Goal: Task Accomplishment & Management: Use online tool/utility

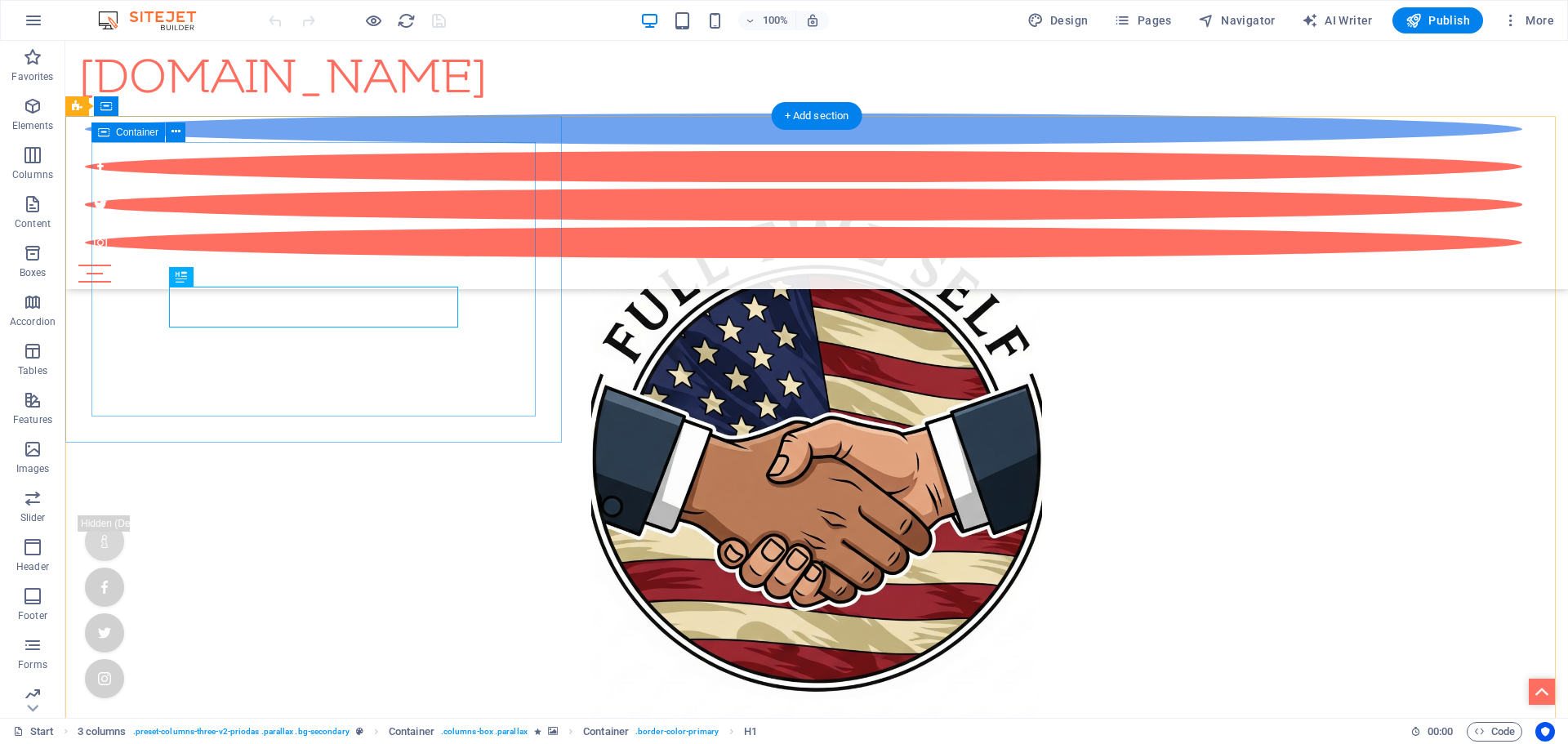
scroll to position [864, 0]
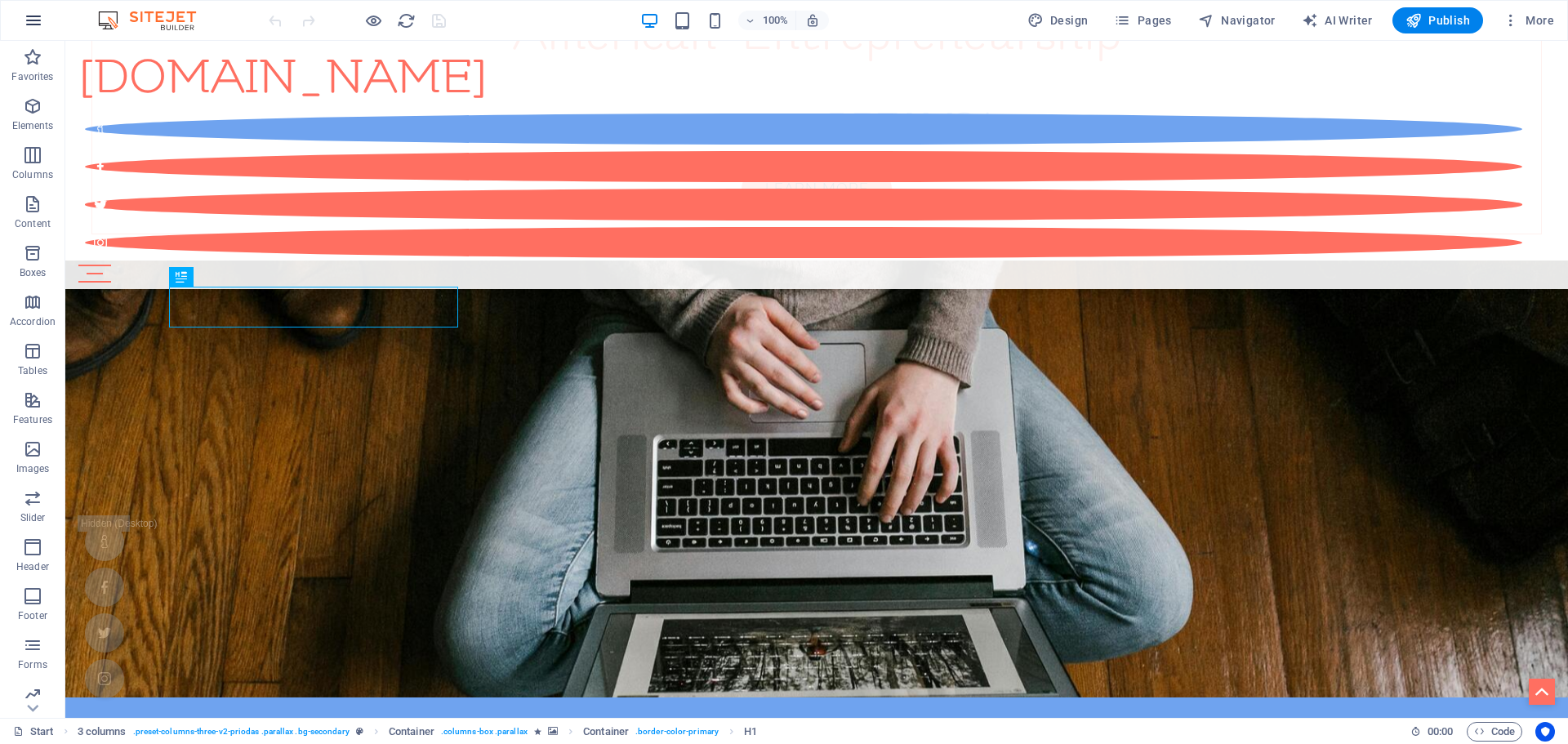
click at [32, 20] on icon "button" at bounding box center [33, 20] width 20 height 20
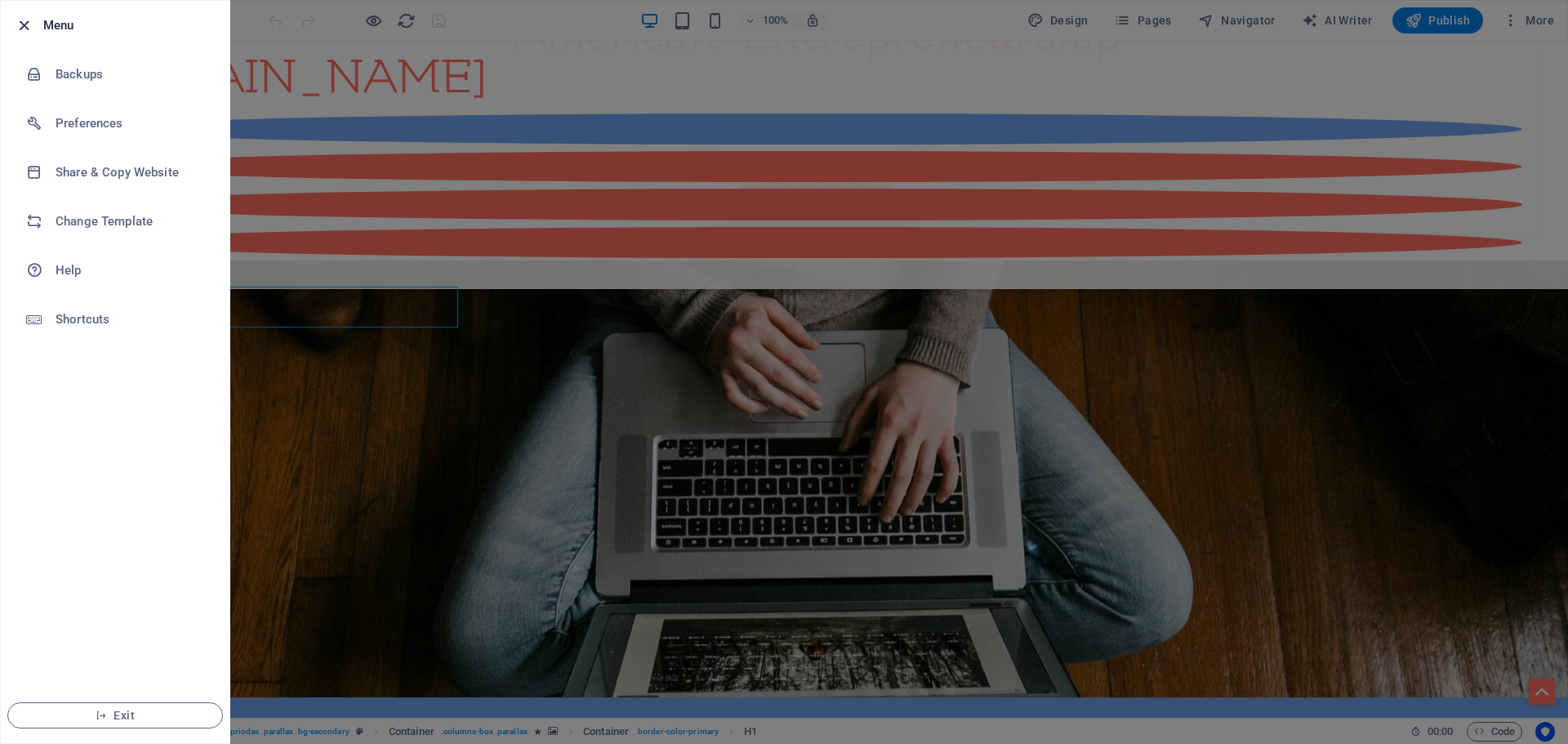
click at [20, 23] on icon "button" at bounding box center [24, 26] width 19 height 19
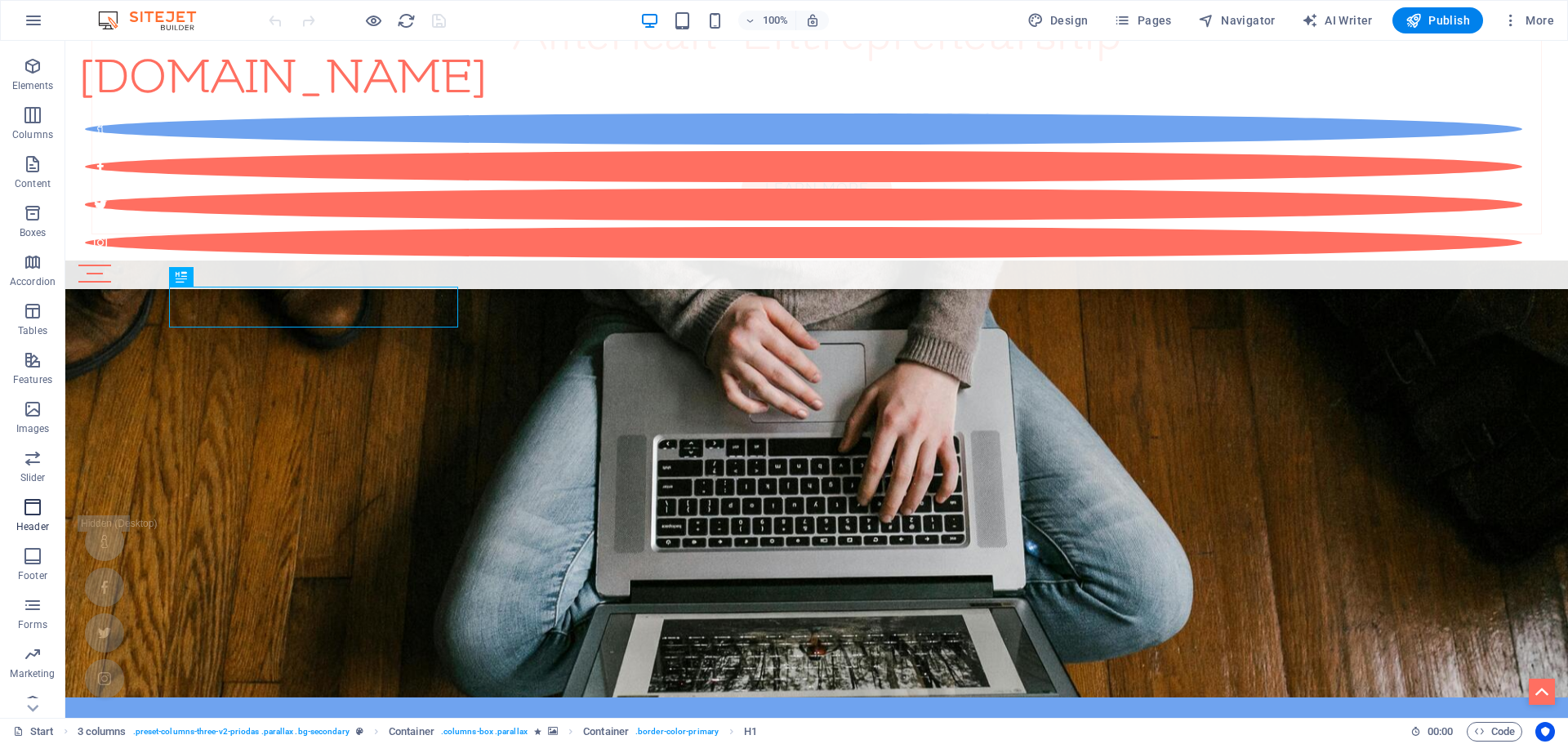
scroll to position [58, 0]
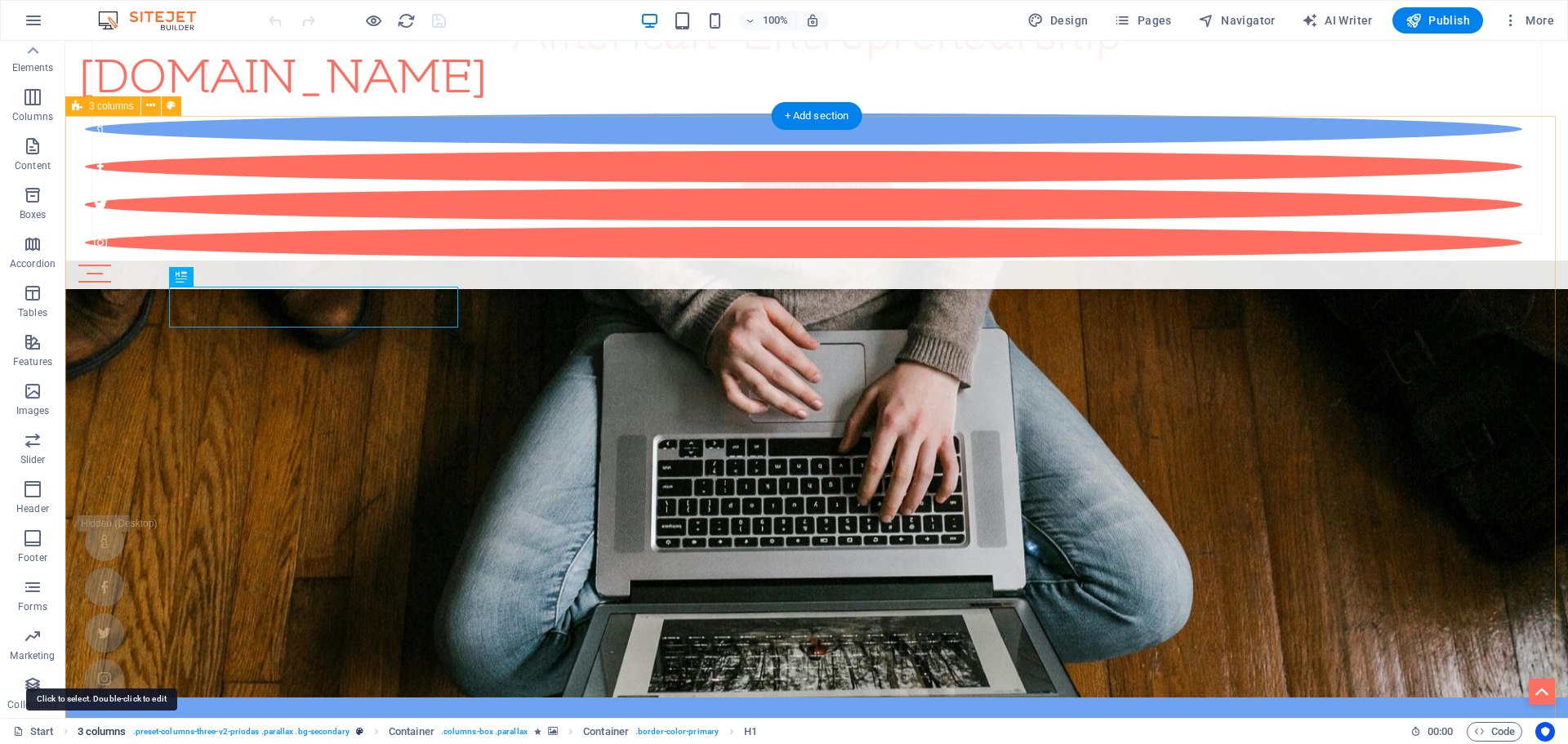
click at [110, 729] on span "3 columns" at bounding box center [101, 731] width 49 height 20
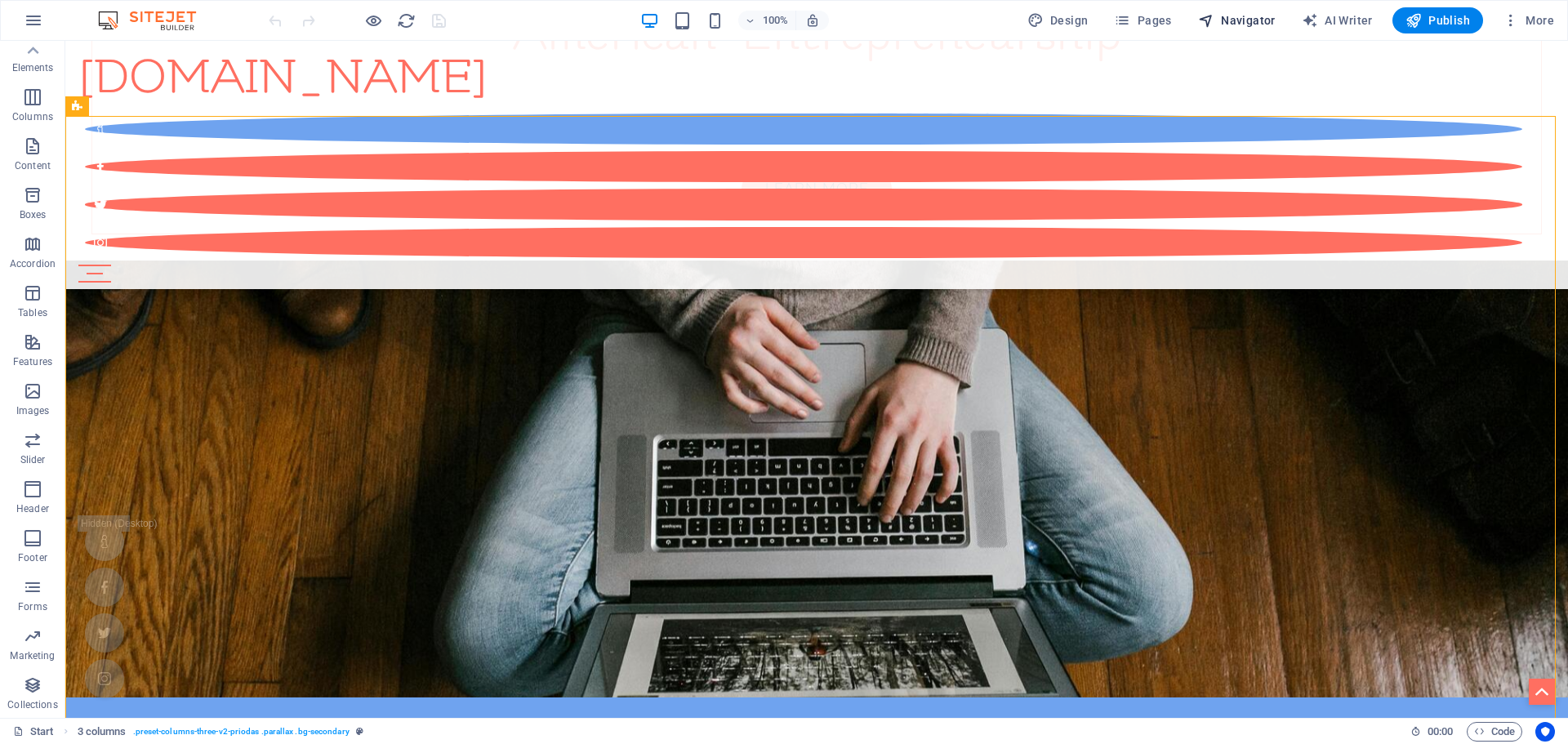
click at [1222, 17] on span "Navigator" at bounding box center [1236, 20] width 77 height 17
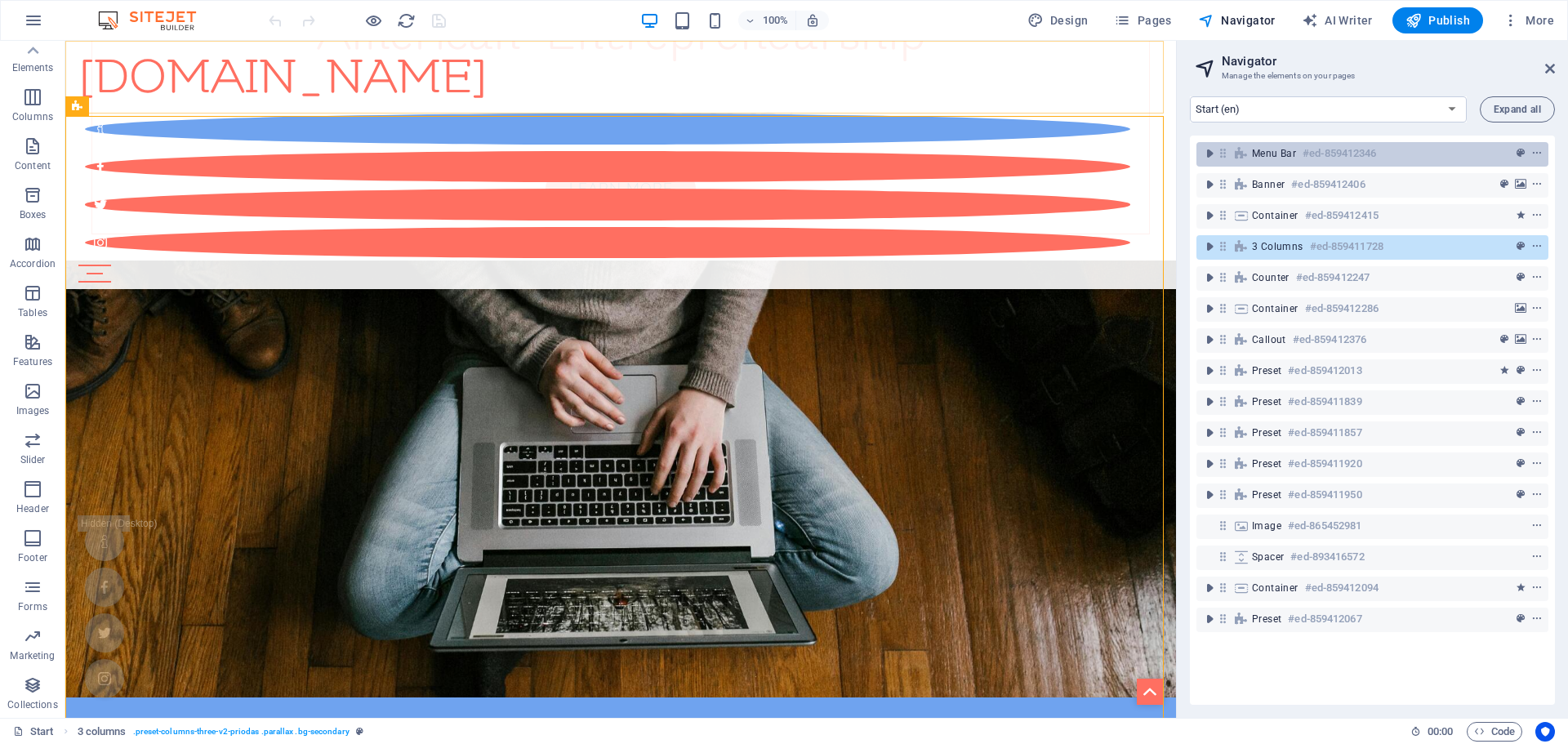
click at [1275, 149] on span "Menu Bar" at bounding box center [1273, 154] width 44 height 13
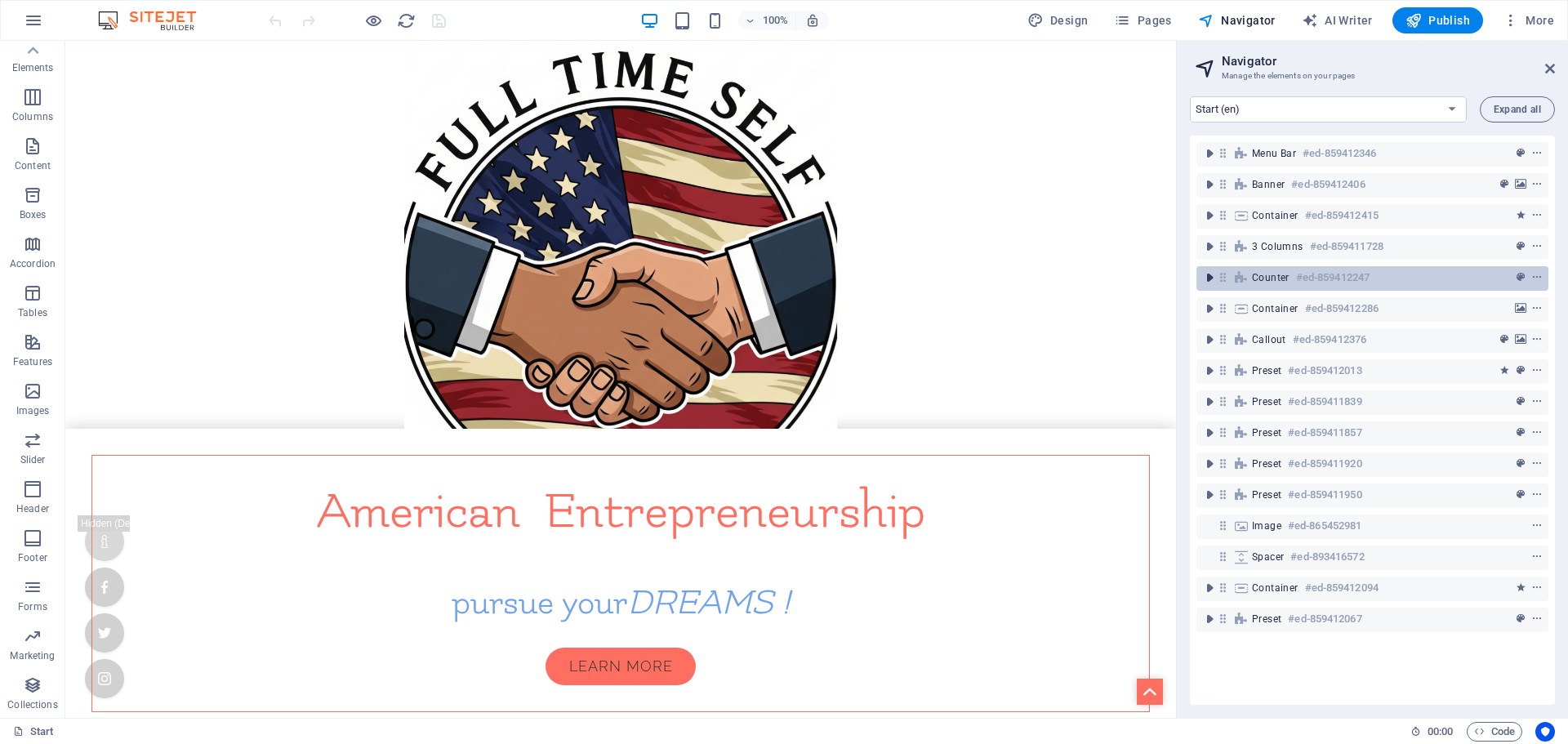
click at [1209, 275] on icon "toggle-expand" at bounding box center [1210, 277] width 17 height 17
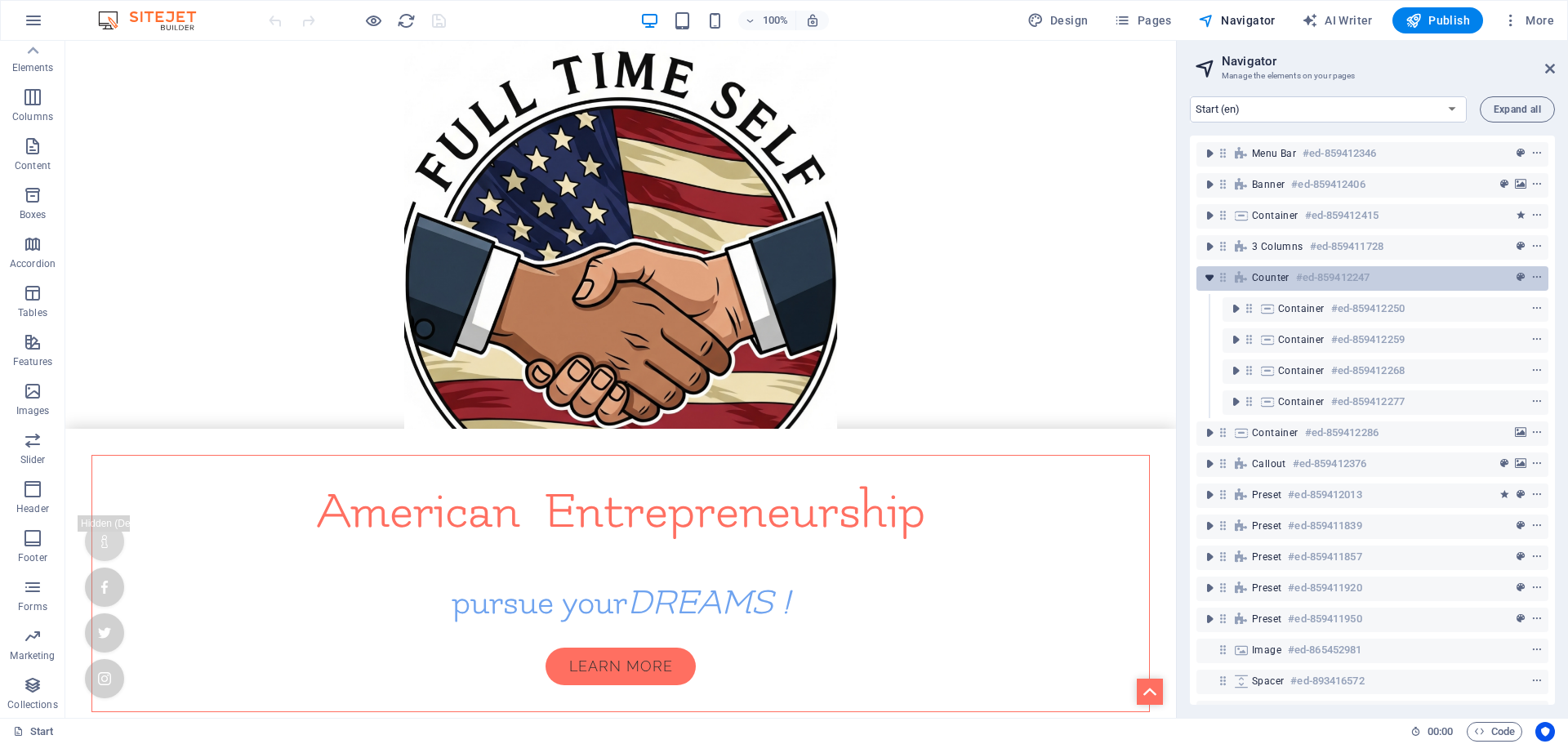
click at [1209, 276] on icon "toggle-expand" at bounding box center [1210, 277] width 17 height 17
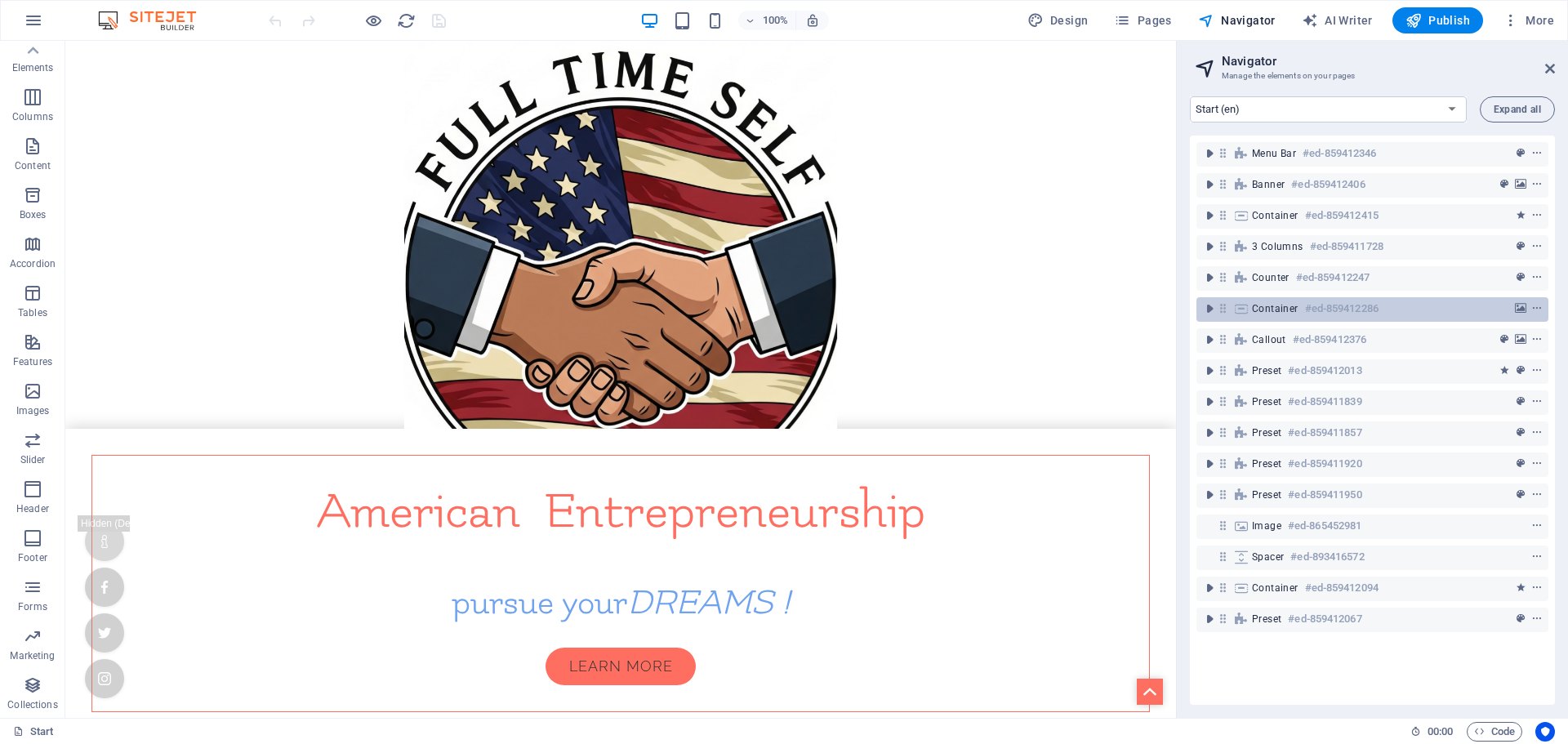
click at [1263, 307] on span "Container" at bounding box center [1275, 308] width 47 height 13
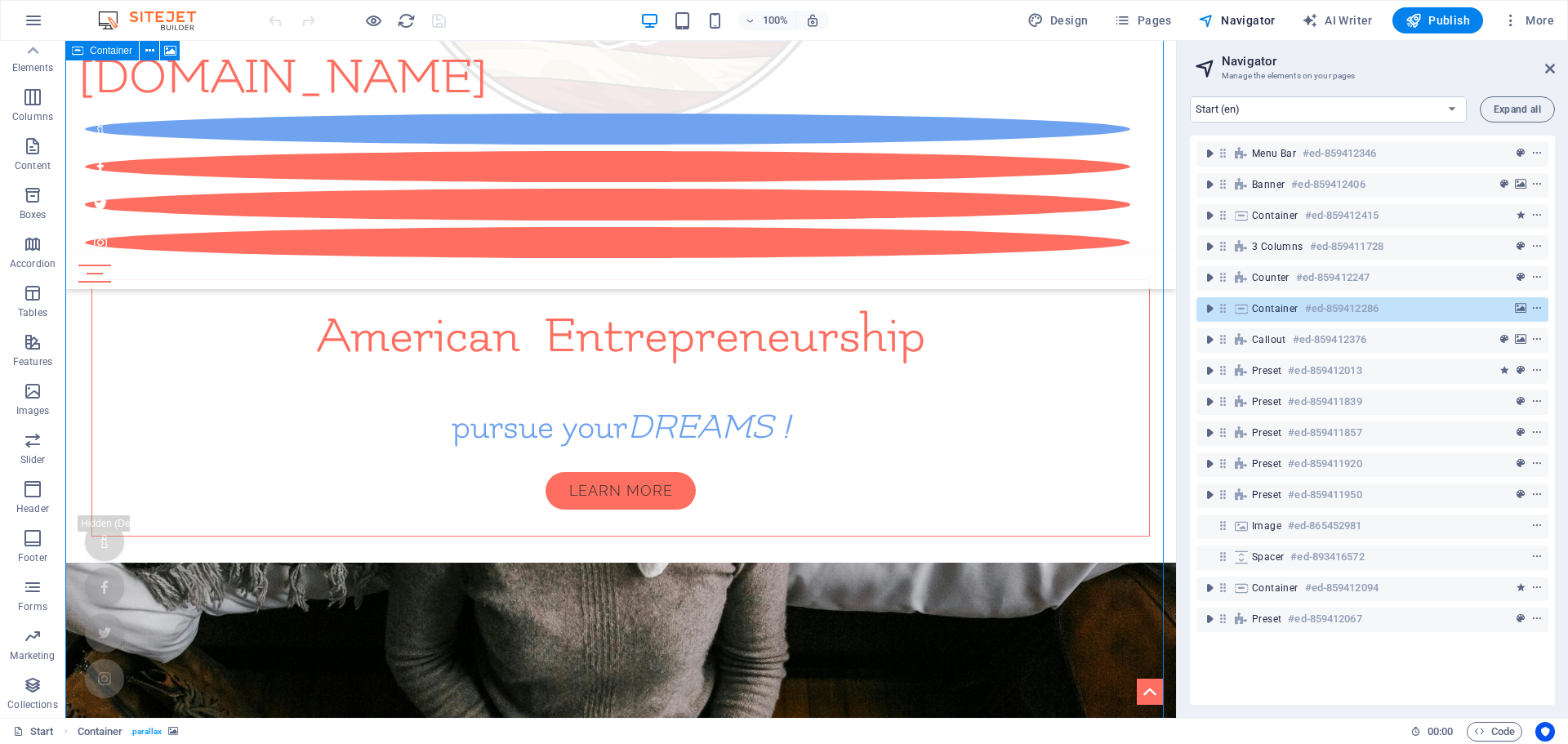
scroll to position [2098, 0]
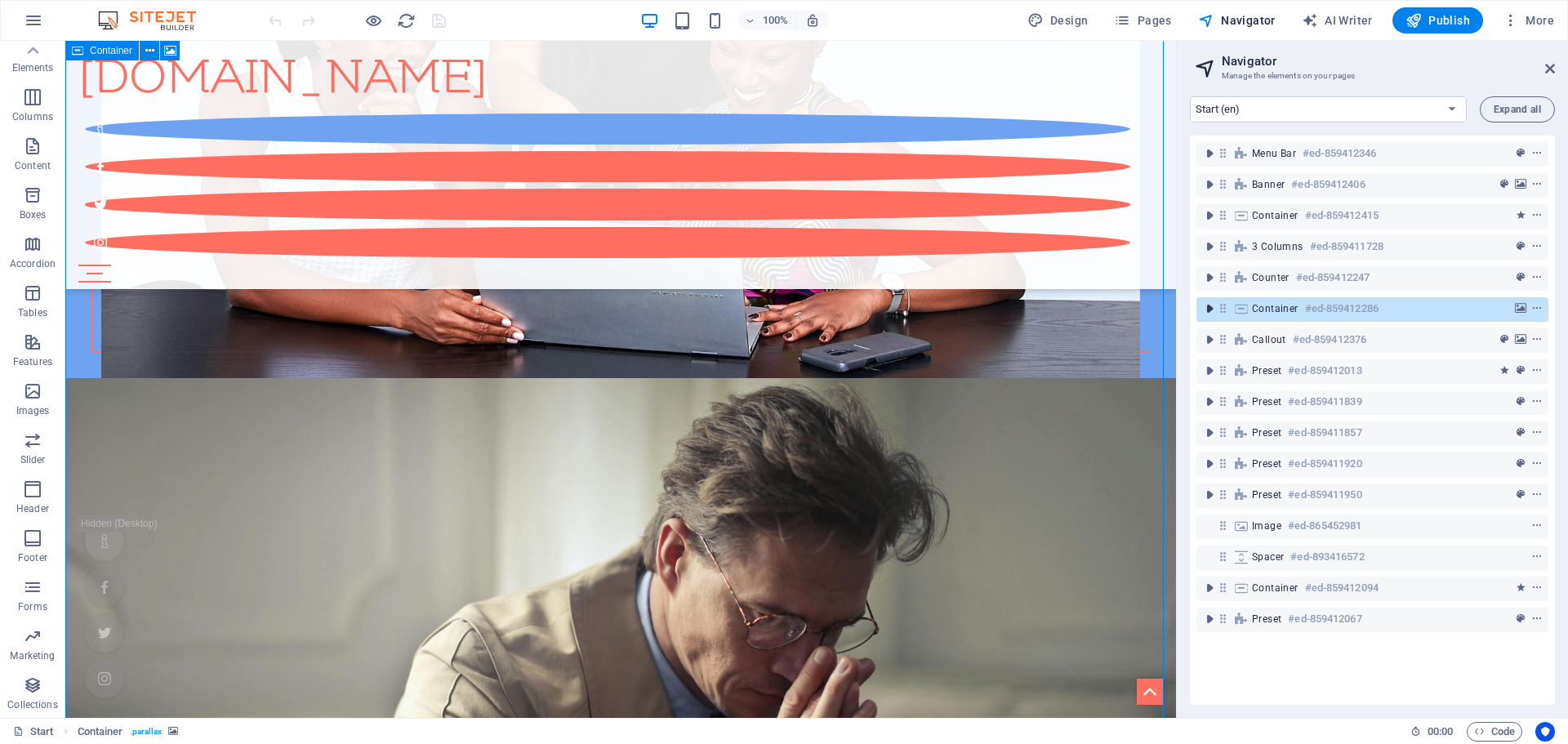
click at [1210, 310] on icon "toggle-expand" at bounding box center [1210, 309] width 17 height 17
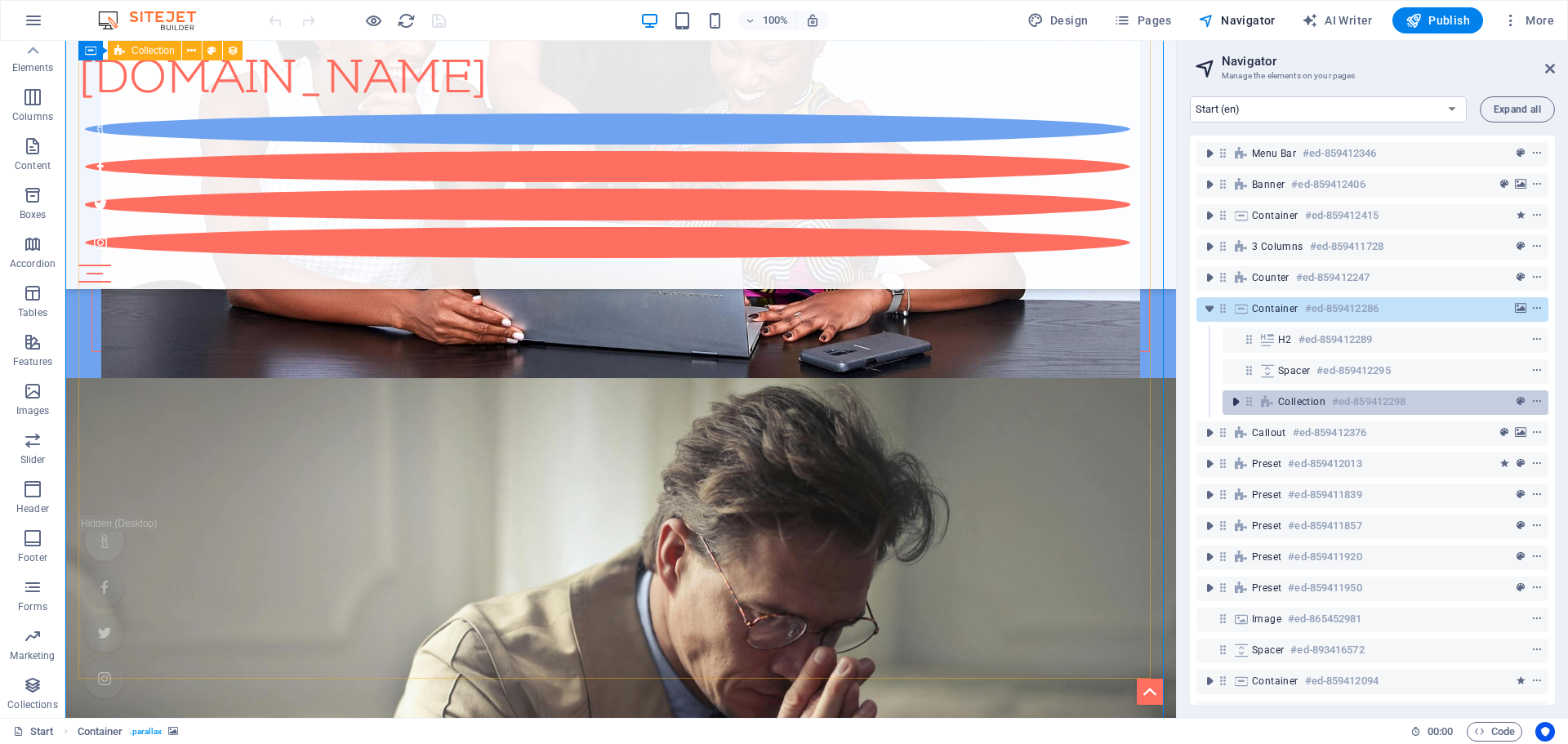
click at [1236, 399] on icon "toggle-expand" at bounding box center [1236, 402] width 17 height 17
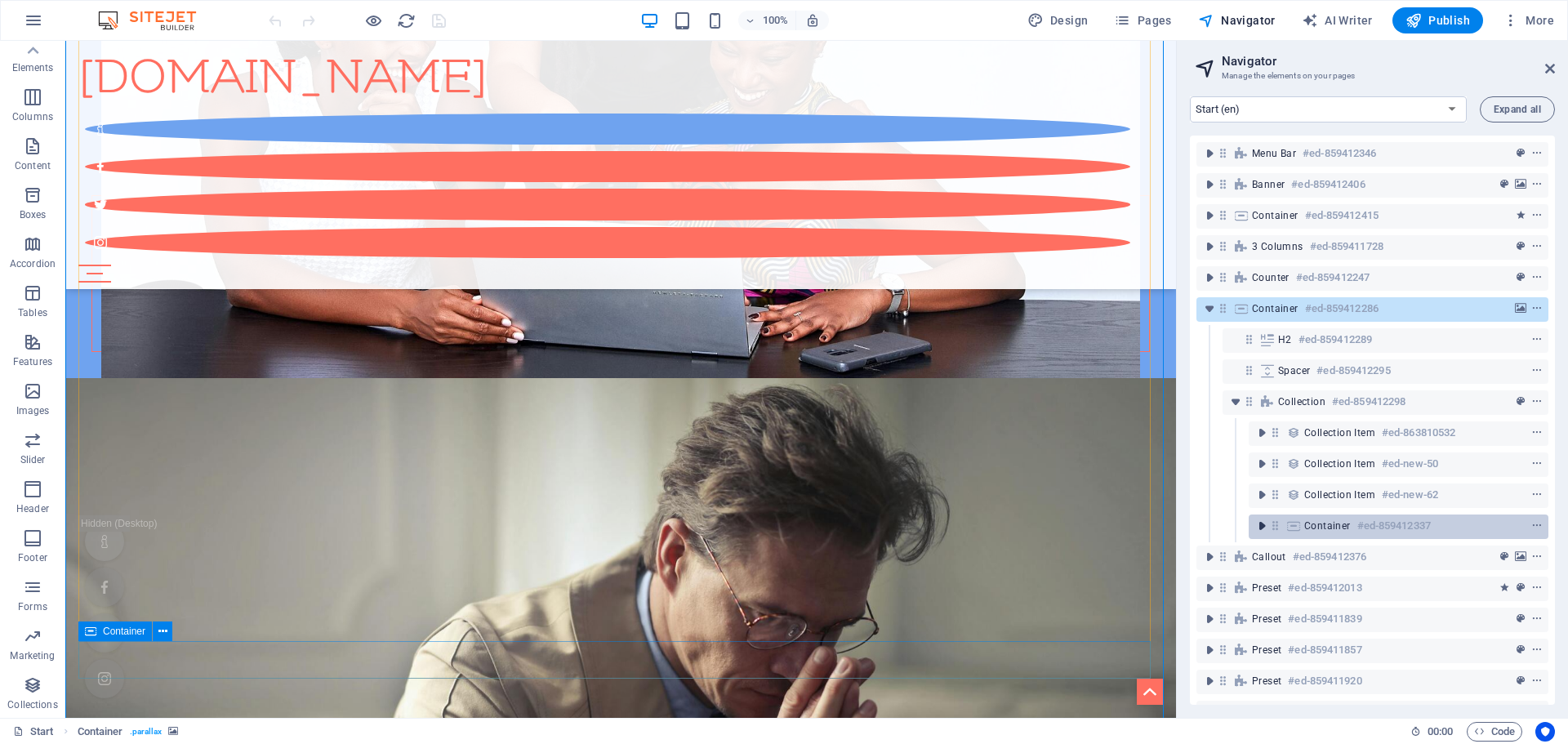
click at [1266, 527] on icon "toggle-expand" at bounding box center [1262, 526] width 17 height 17
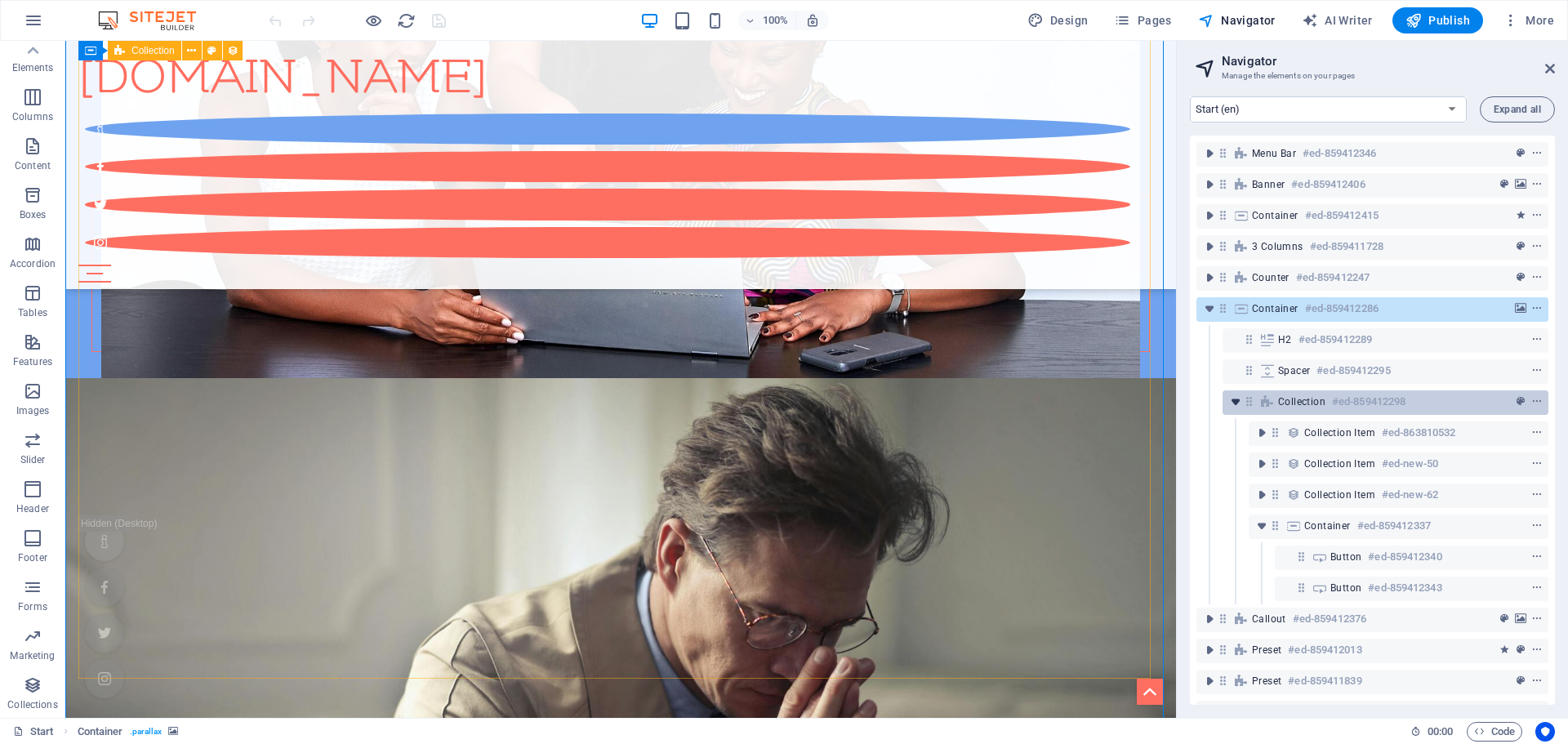
click at [1237, 405] on icon "toggle-expand" at bounding box center [1236, 402] width 17 height 17
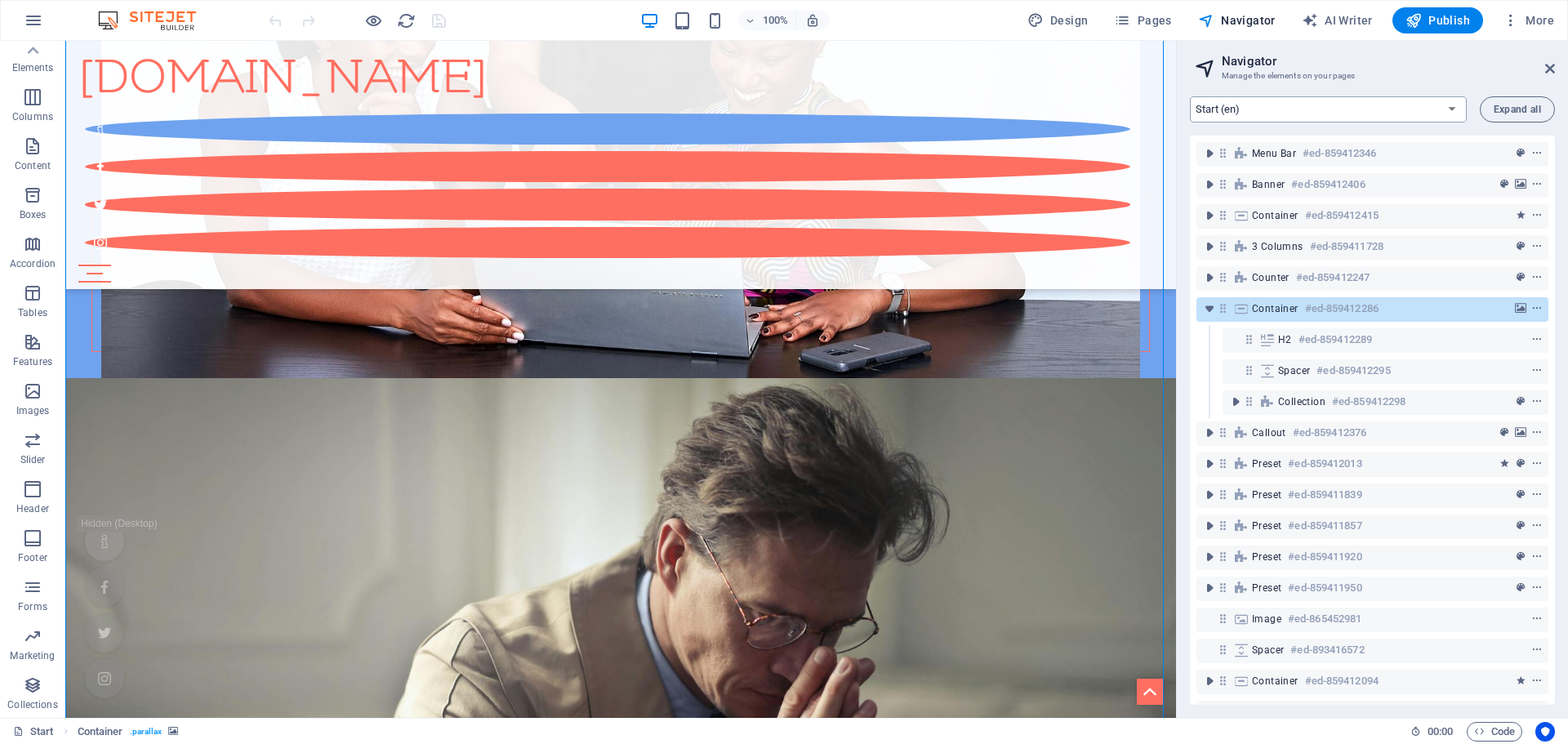
click at [1448, 109] on select "Start (en) Membership (en) Community (en) Small Business Partners (en) Legal No…" at bounding box center [1328, 109] width 277 height 26
select select "16419732-es"
click at [1190, 96] on select "Start (en) Membership (en) Community (en) Small Business Partners (en) Legal No…" at bounding box center [1328, 109] width 277 height 26
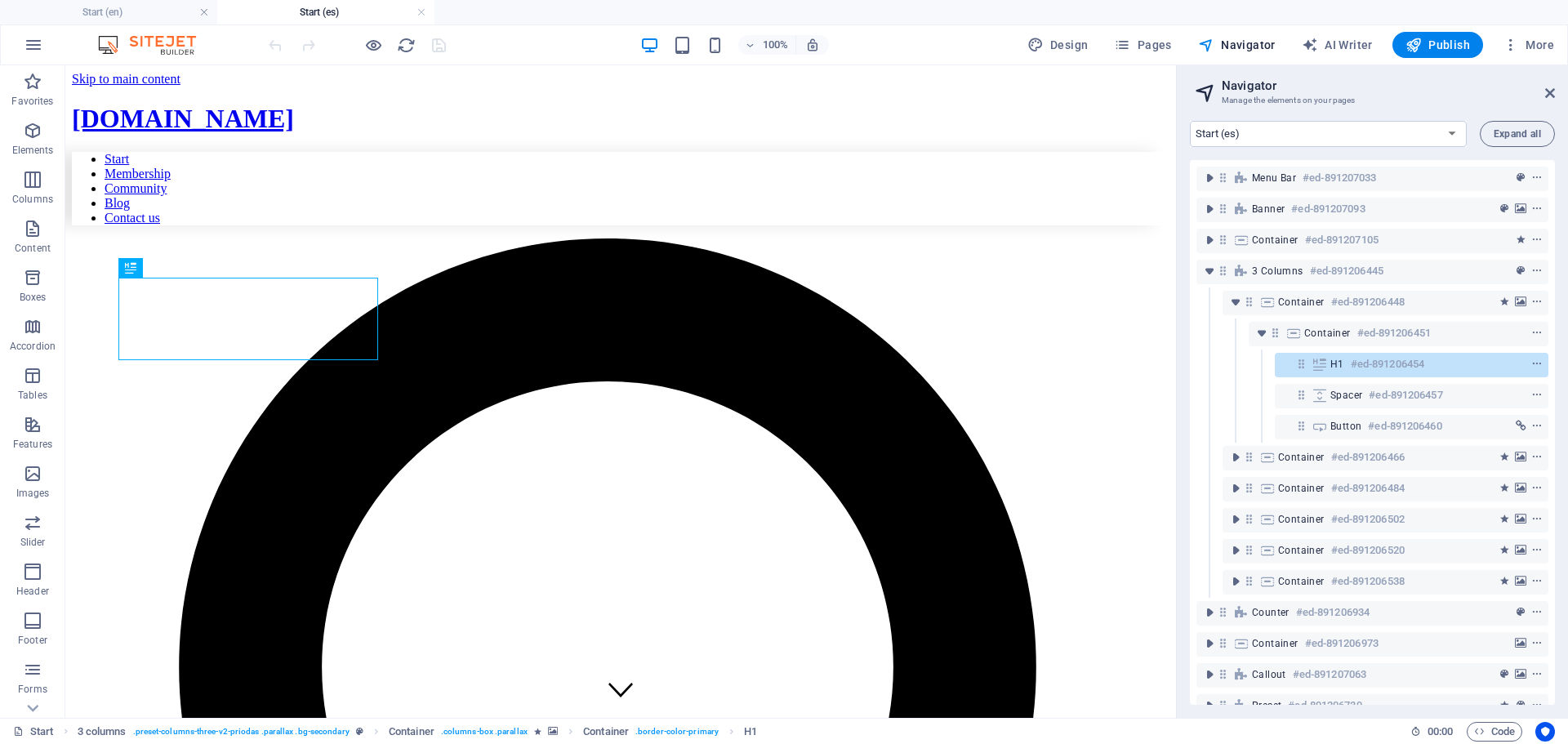
scroll to position [792, 0]
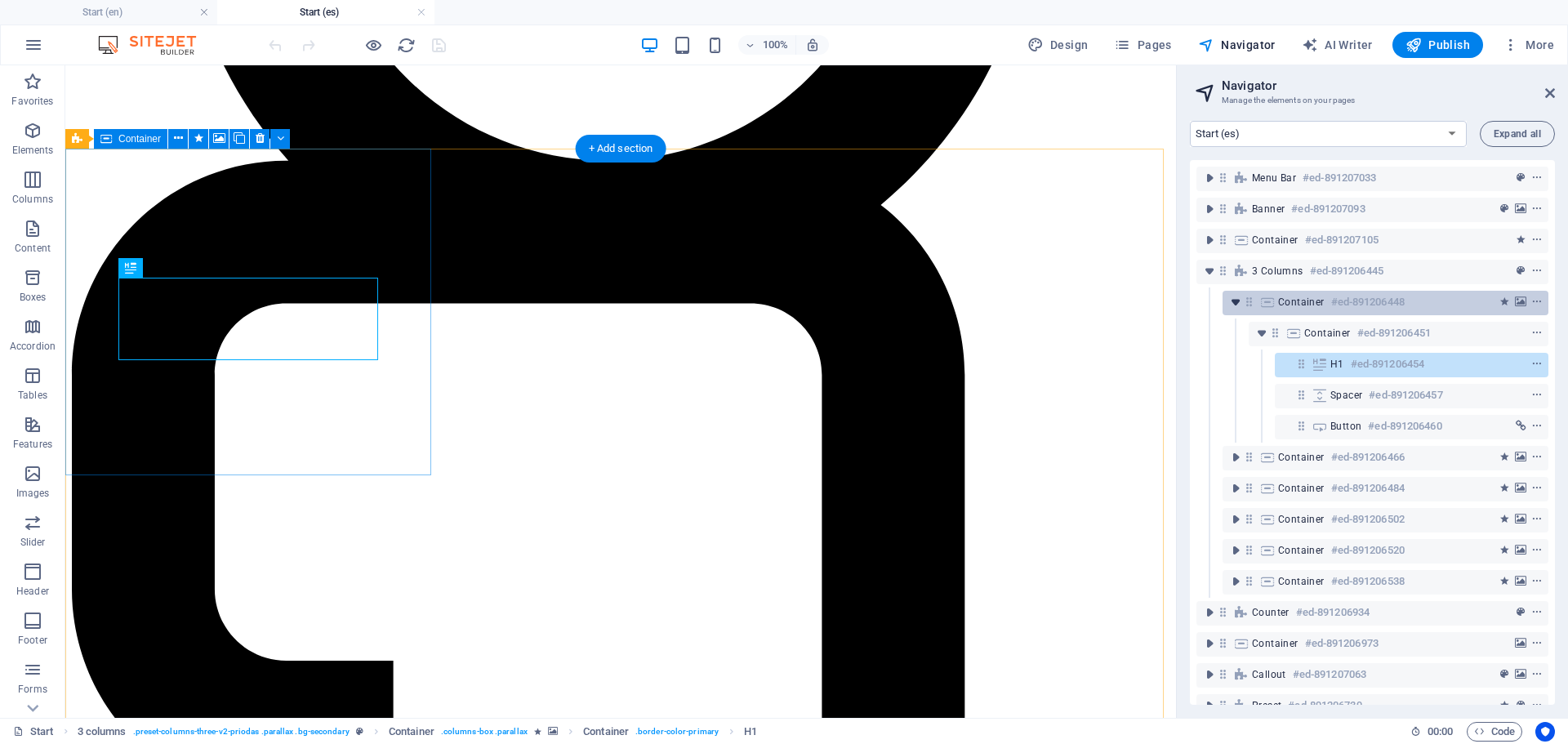
click at [1234, 303] on icon "toggle-expand" at bounding box center [1236, 303] width 17 height 17
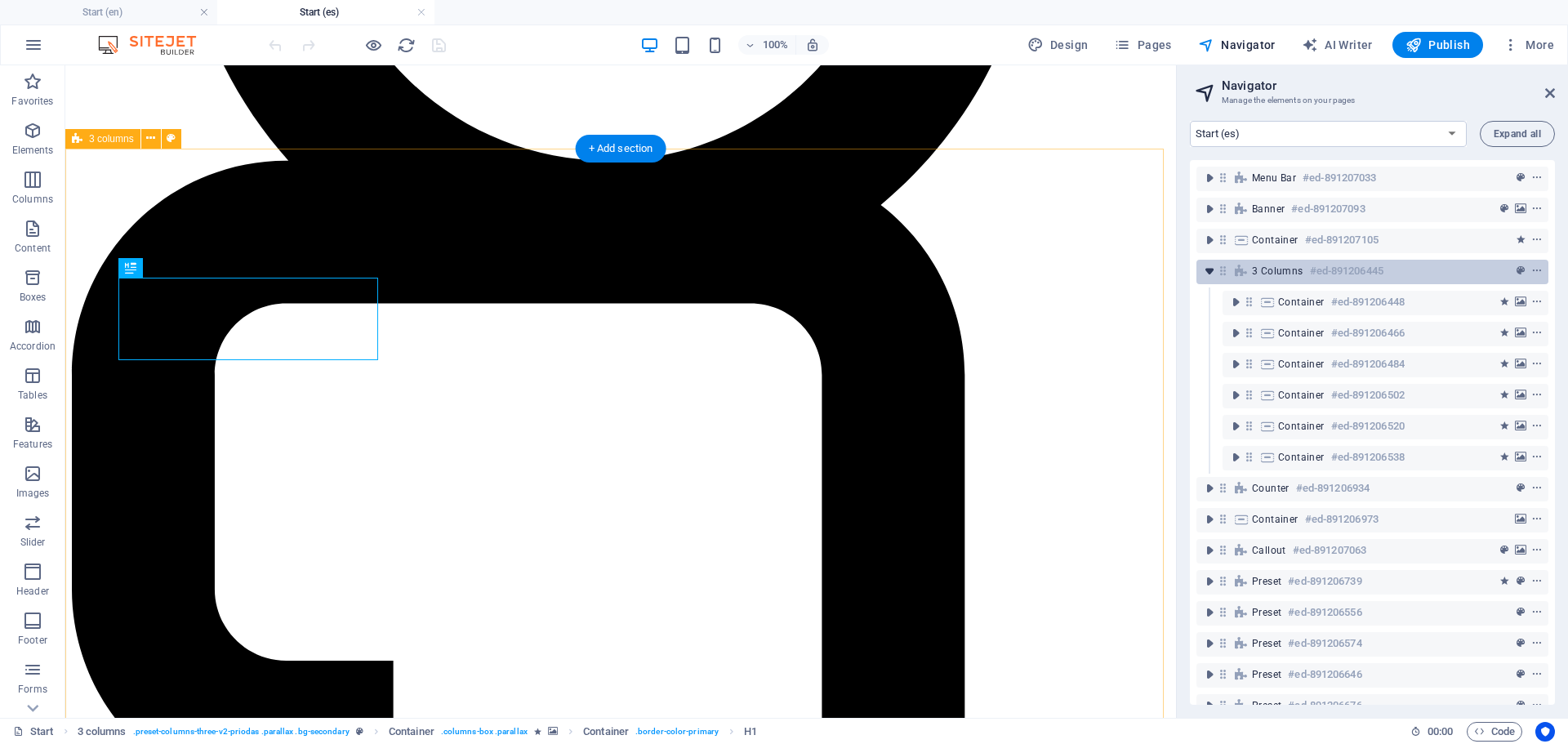
click at [1210, 270] on icon "toggle-expand" at bounding box center [1210, 271] width 17 height 17
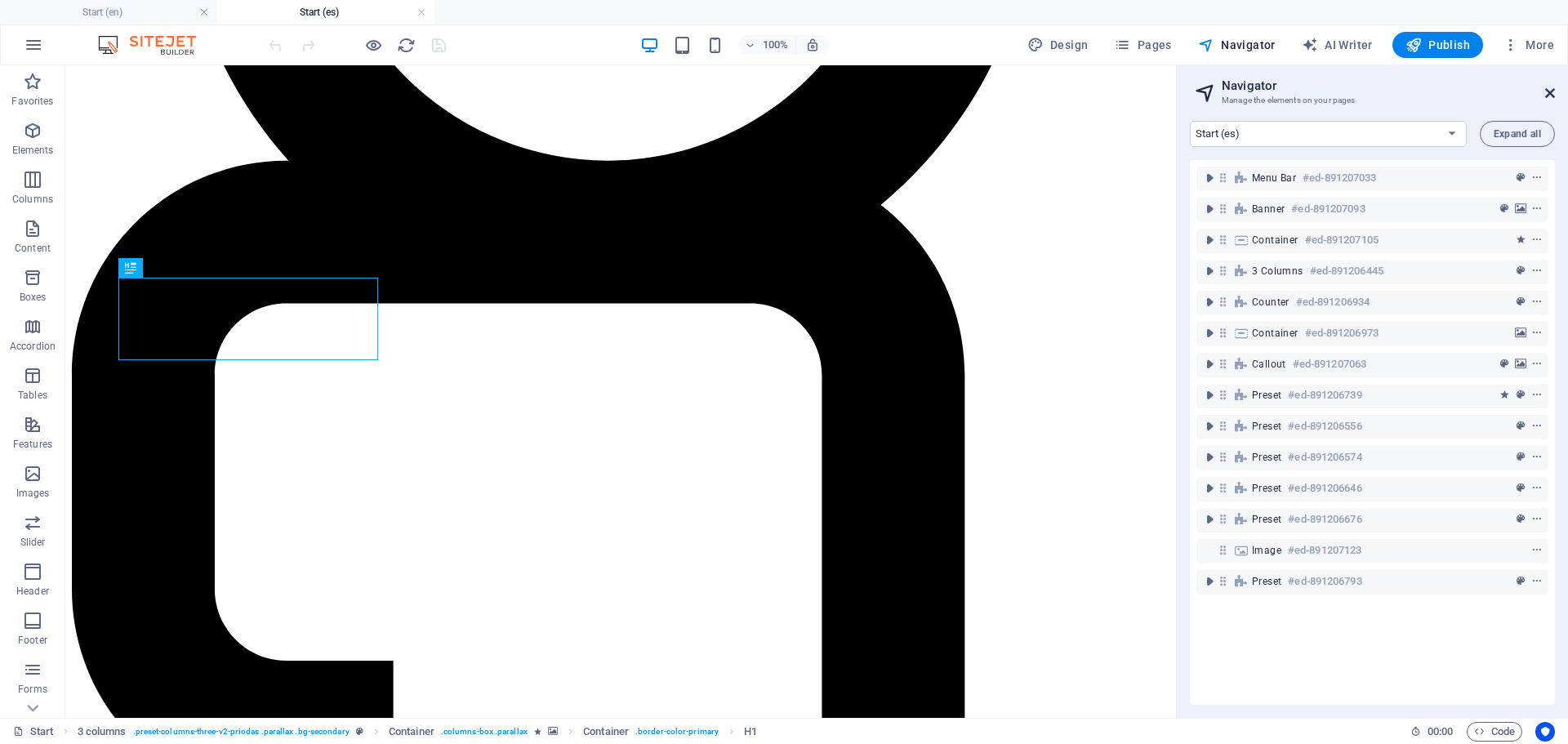
click at [1549, 89] on icon at bounding box center [1549, 93] width 10 height 13
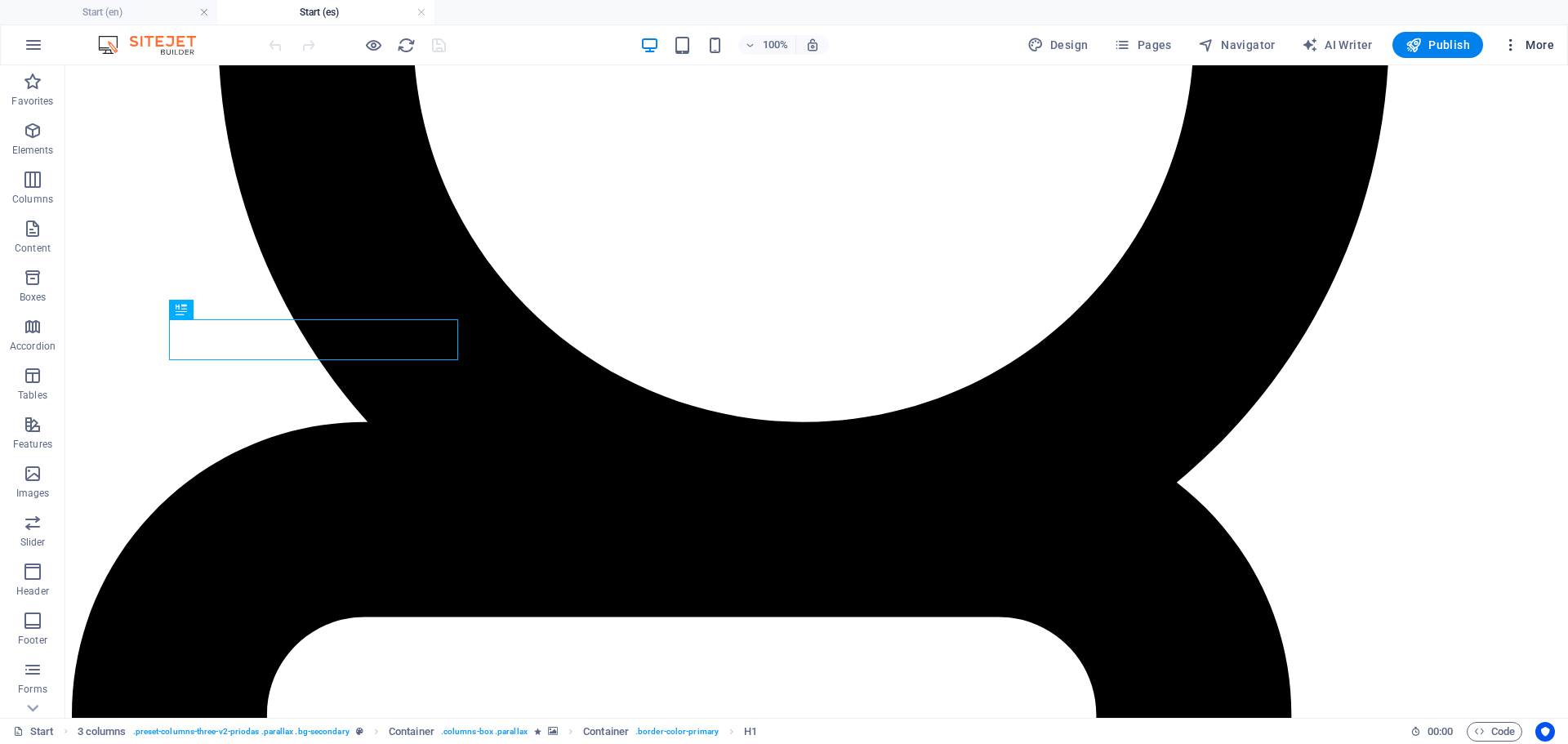
click at [1528, 45] on span "More" at bounding box center [1527, 45] width 51 height 17
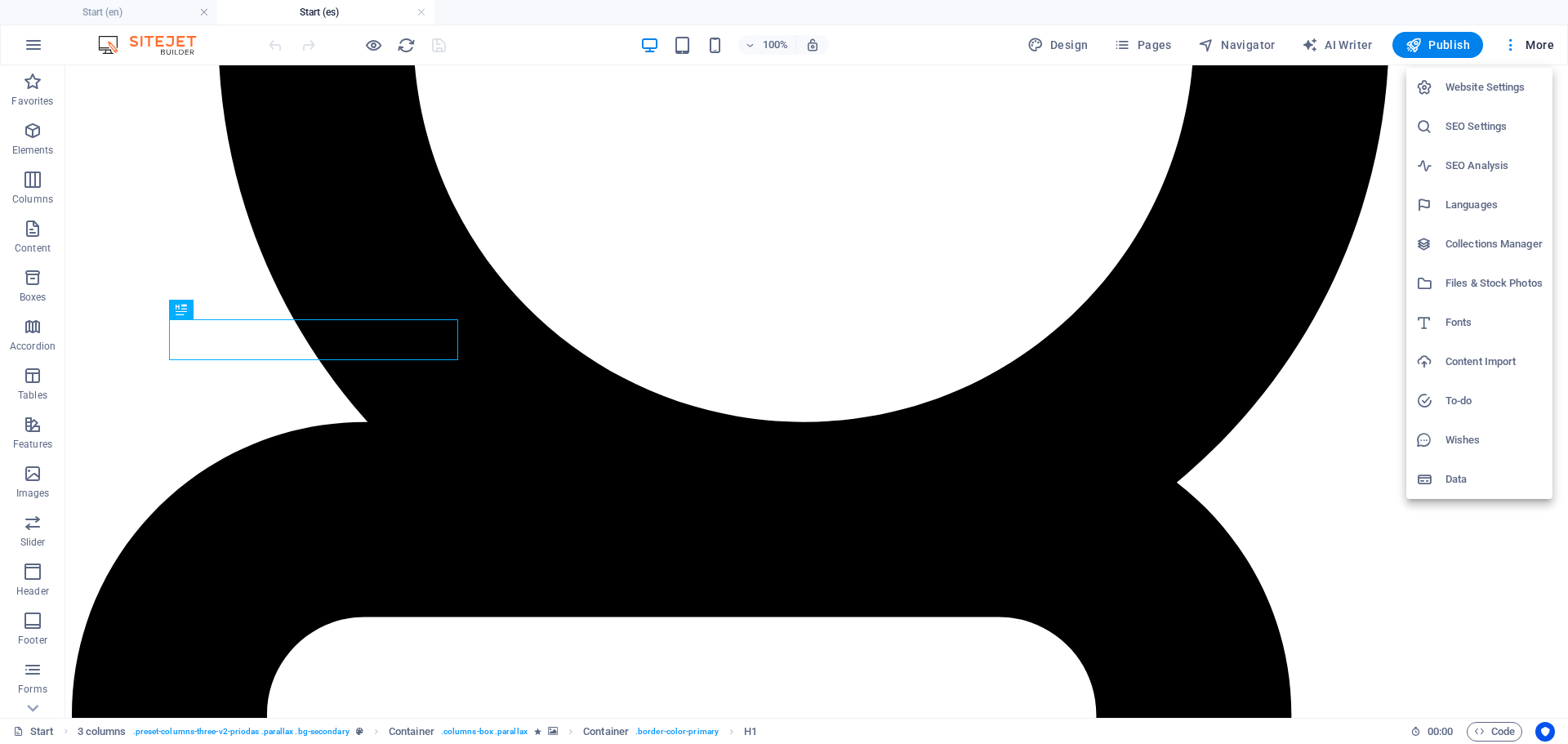
click at [1458, 200] on h6 "Languages" at bounding box center [1494, 205] width 97 height 20
select select "41"
select select "148"
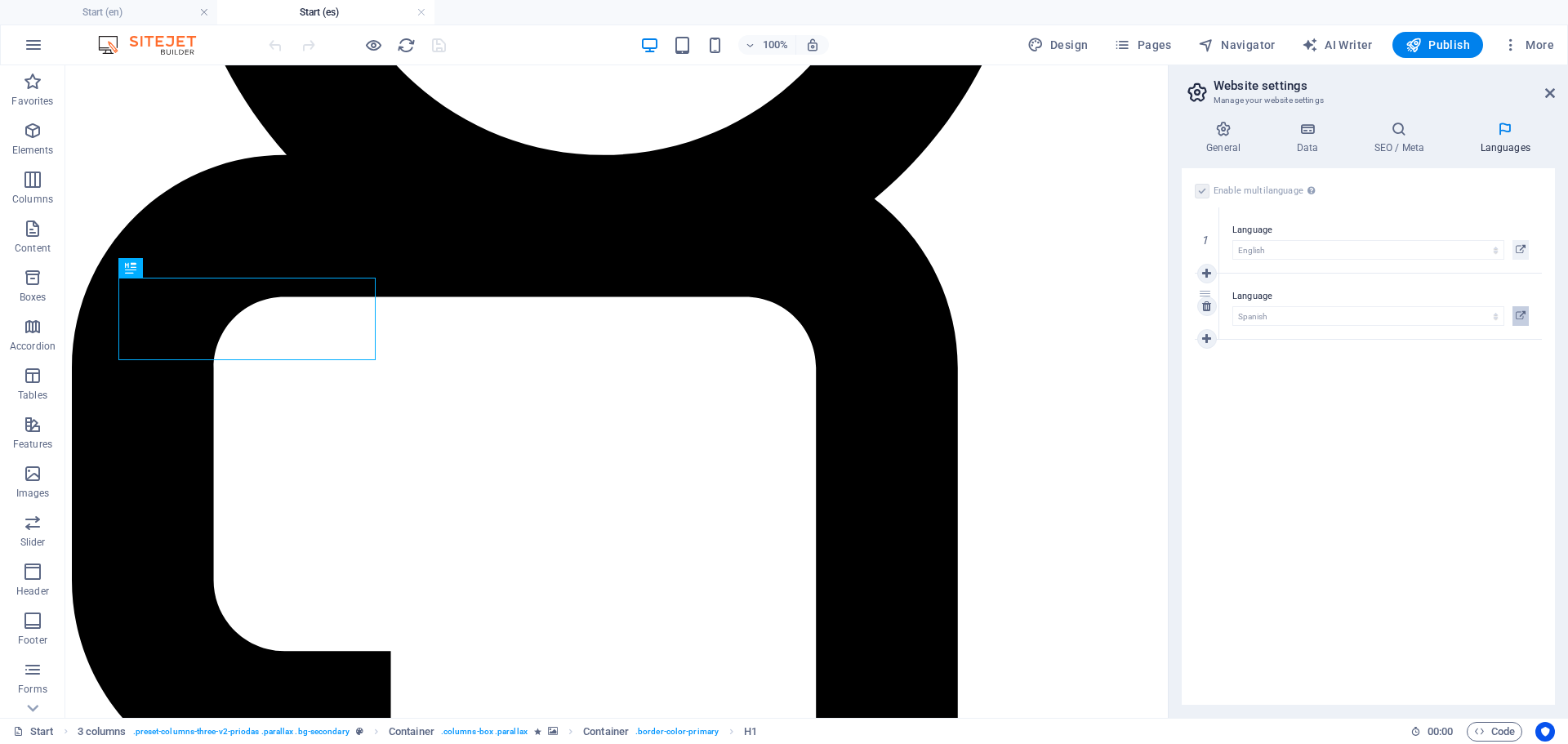
click at [1520, 318] on icon at bounding box center [1520, 316] width 10 height 20
